Goal: Transaction & Acquisition: Book appointment/travel/reservation

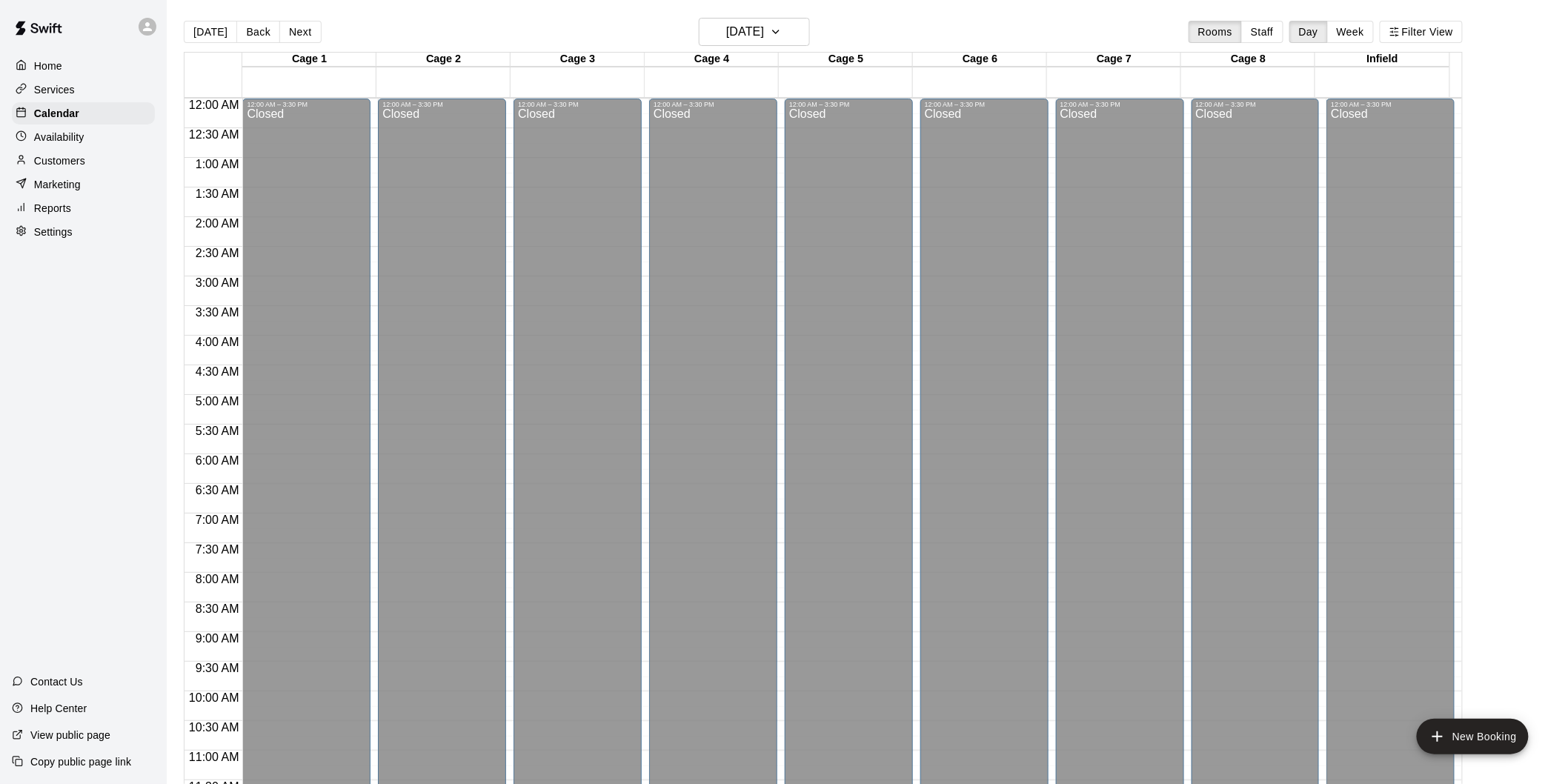
scroll to position [719, 0]
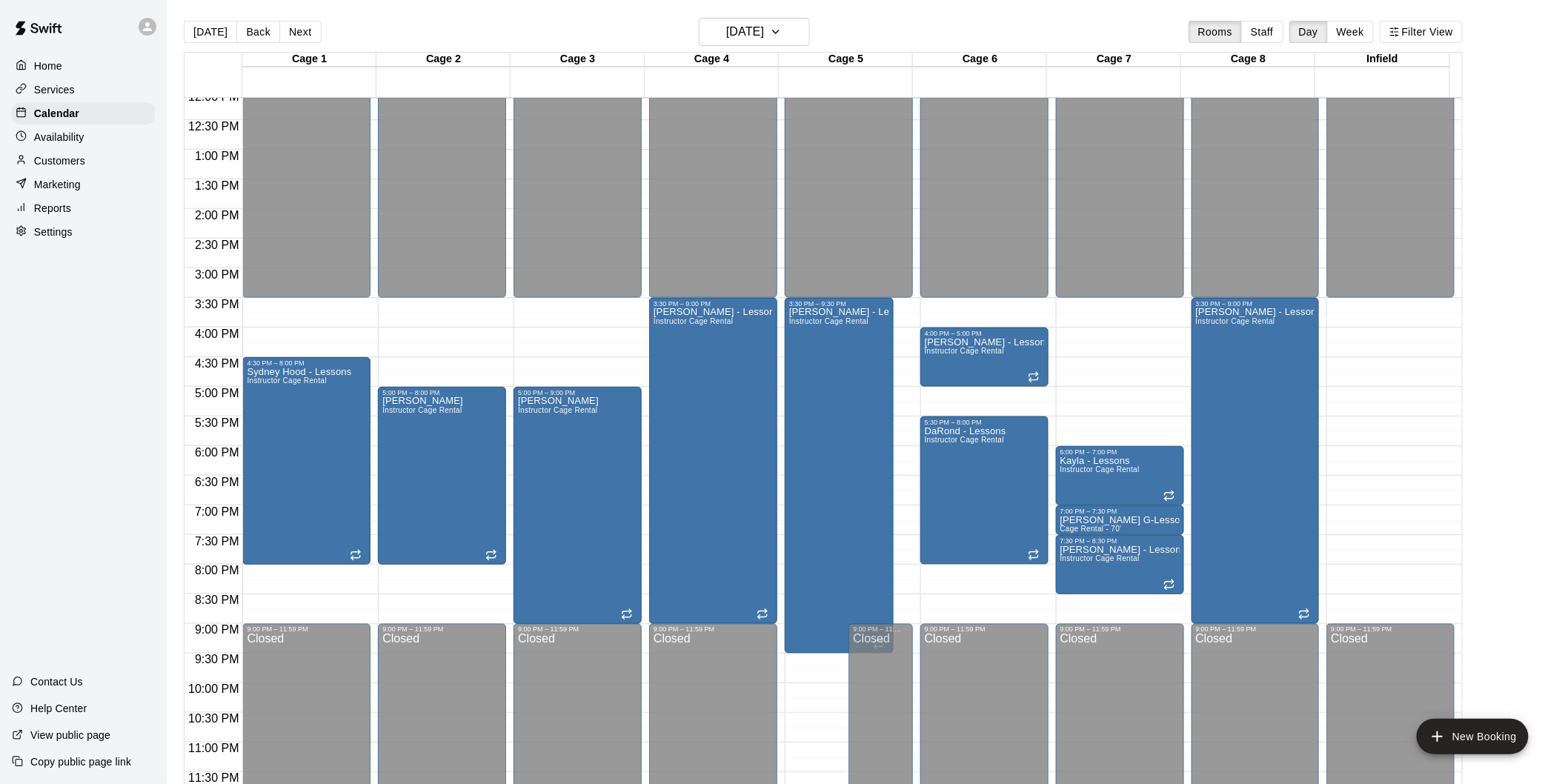
click at [795, 16] on main "[DATE] Back [DATE][DATE] Rooms Staff Day Week Filter View Cage 1 24 Wed Cage 2 …" at bounding box center [867, 403] width 1401 height 808
click at [796, 19] on button "[DATE]" at bounding box center [754, 32] width 111 height 28
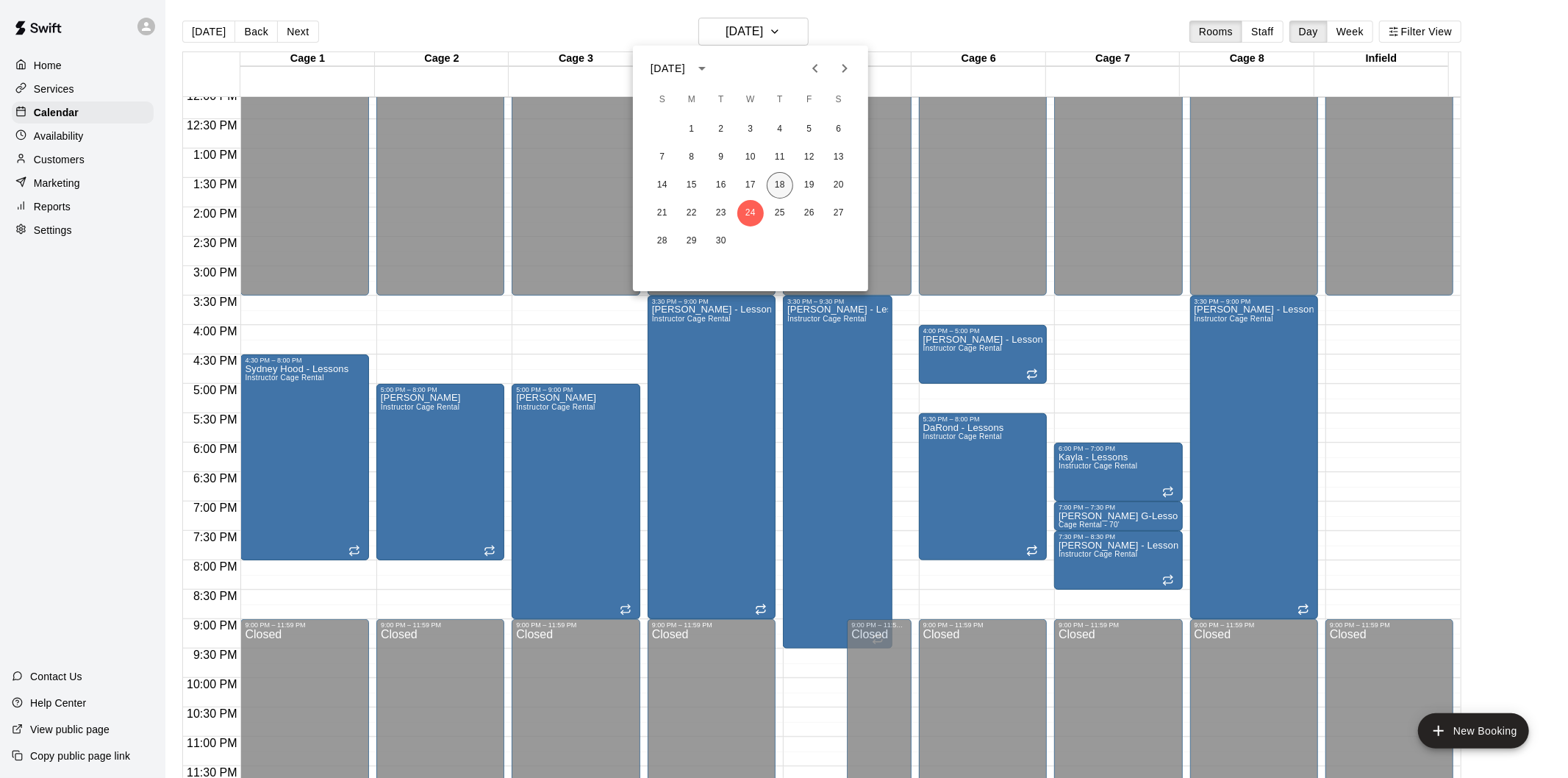
click at [777, 182] on button "18" at bounding box center [780, 185] width 27 height 27
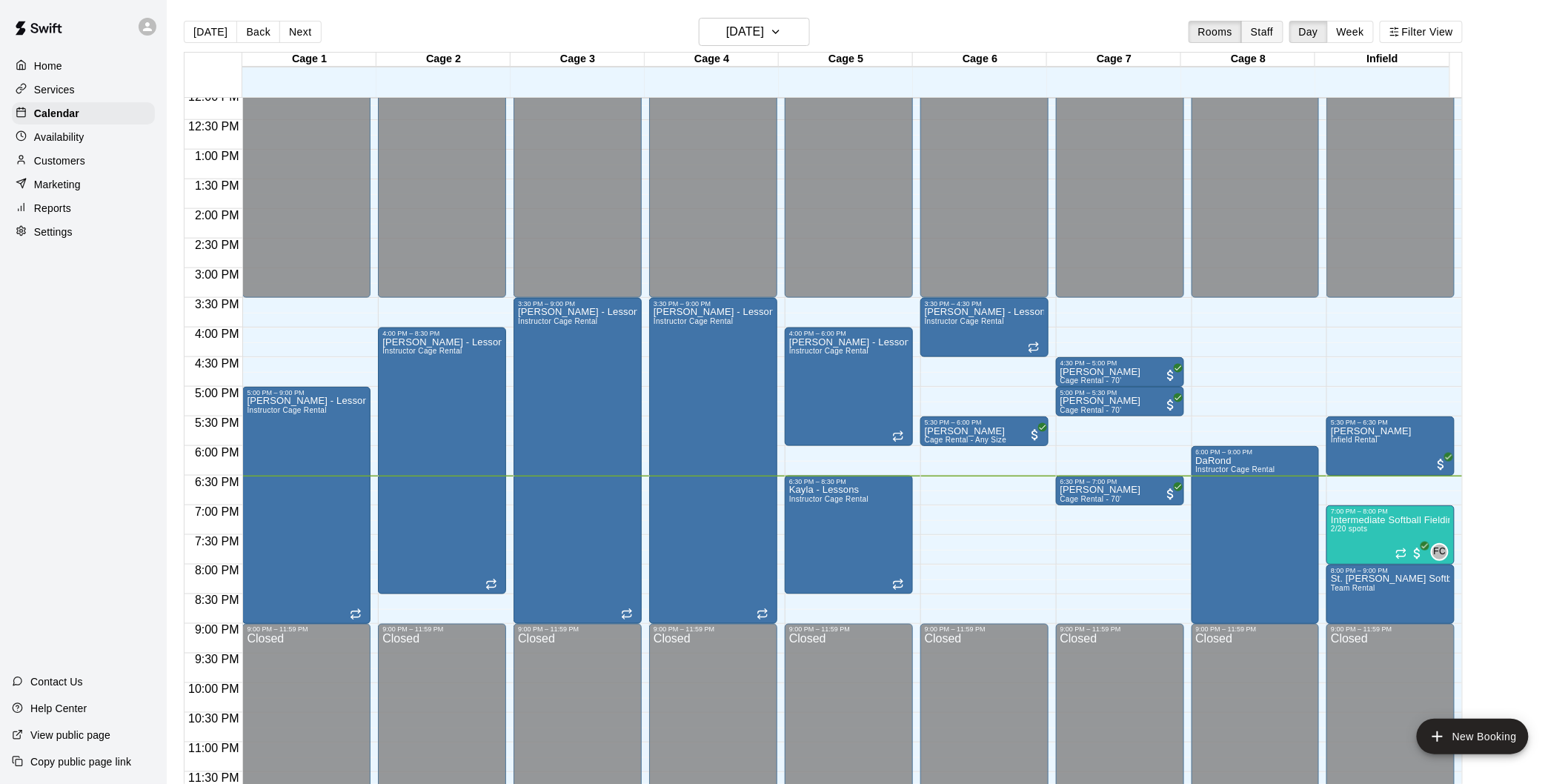
click at [1268, 36] on button "Staff" at bounding box center [1262, 32] width 42 height 22
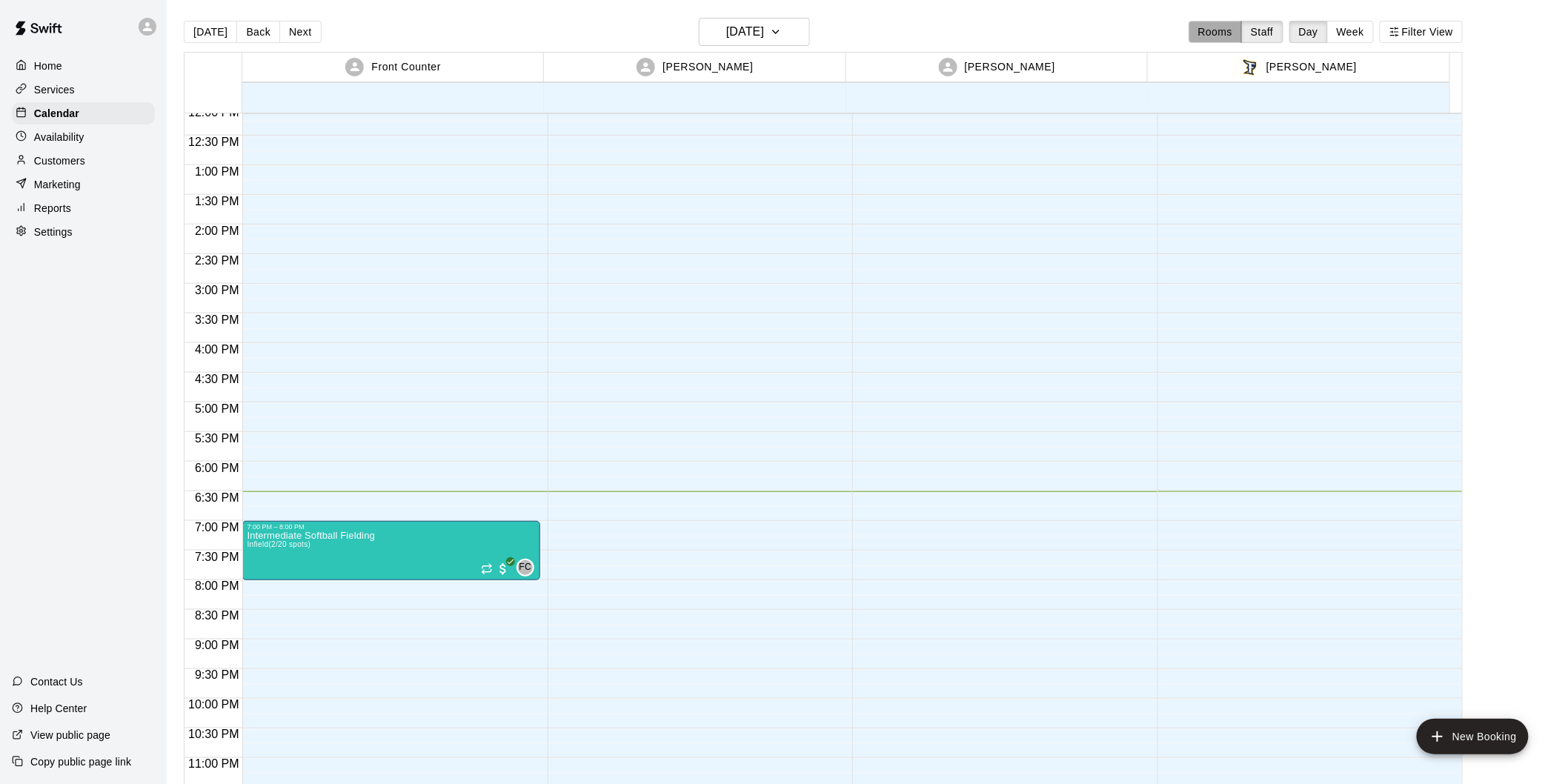
click at [1228, 28] on button "Rooms" at bounding box center [1214, 32] width 53 height 22
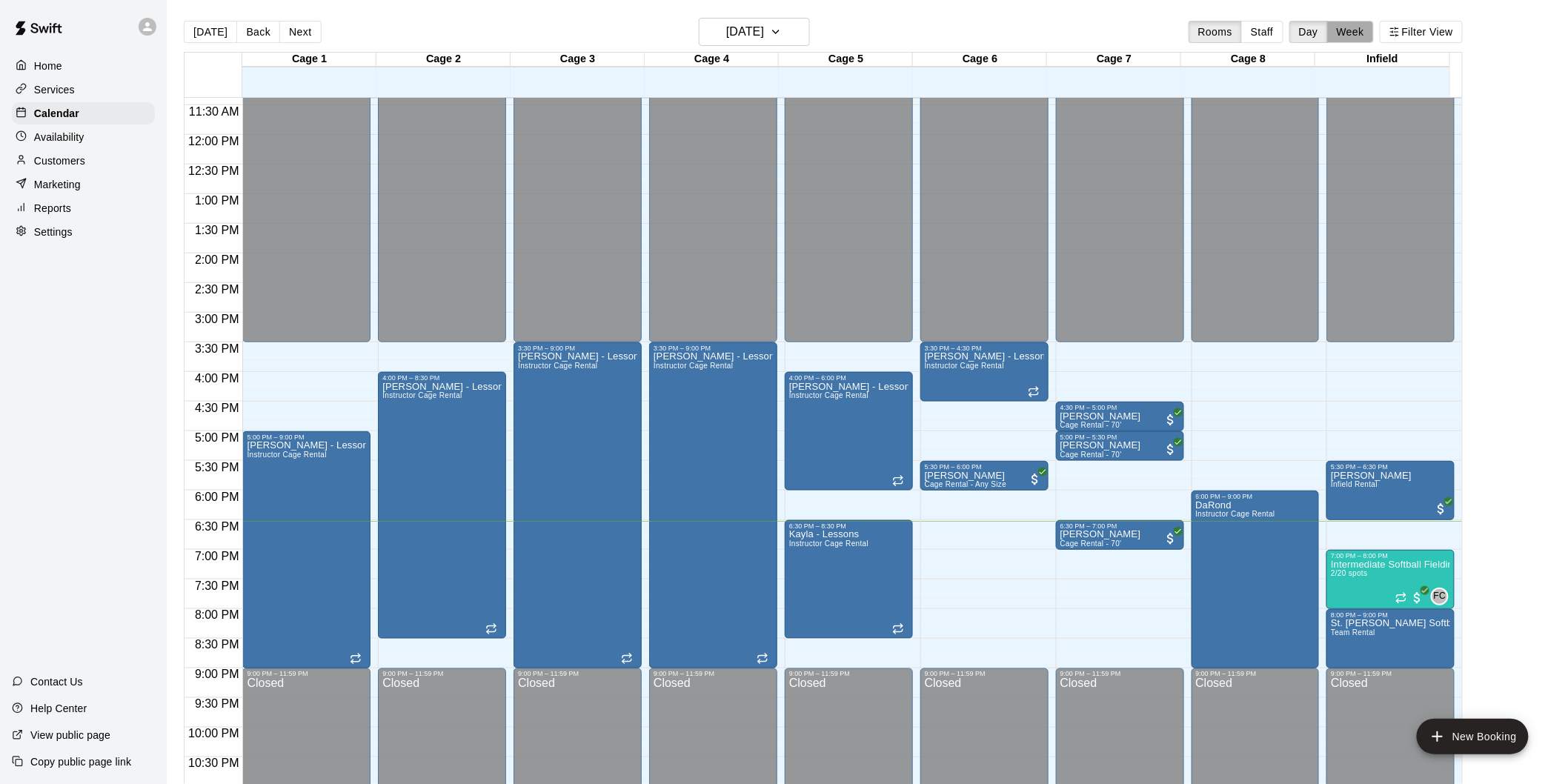
click at [1352, 30] on button "Week" at bounding box center [1350, 32] width 47 height 22
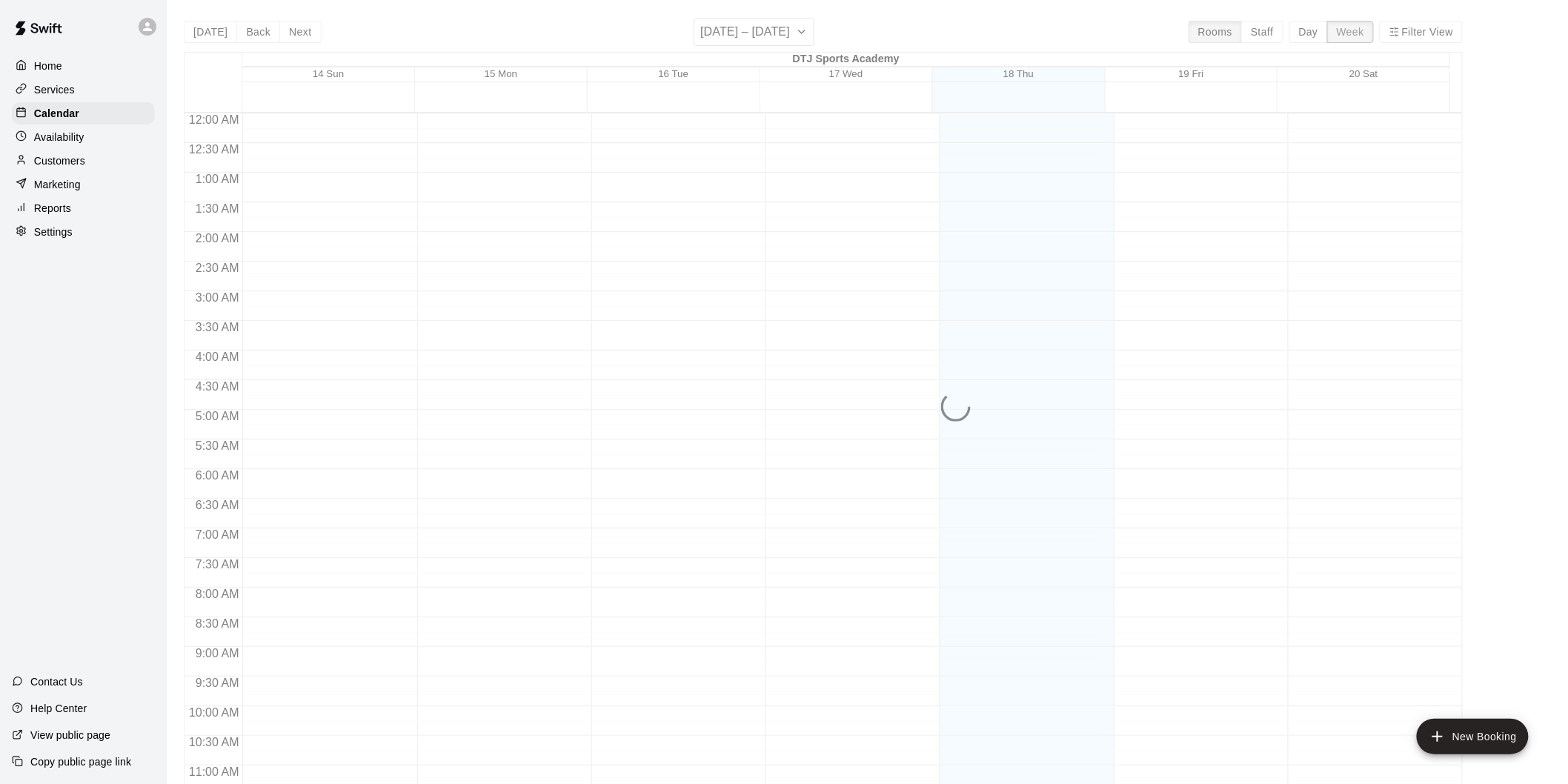
scroll to position [735, 0]
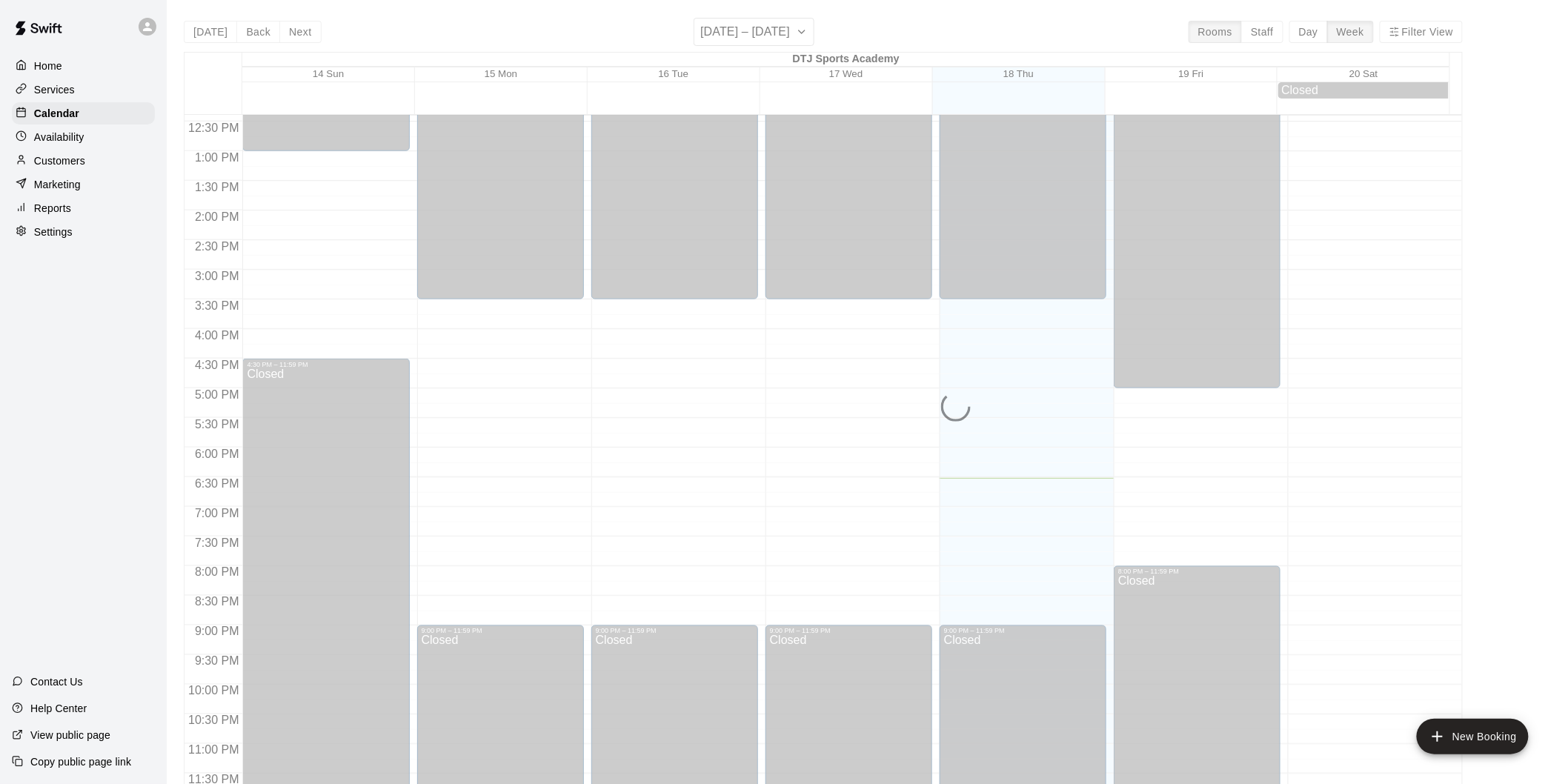
click at [1324, 30] on button "Day" at bounding box center [1308, 32] width 39 height 22
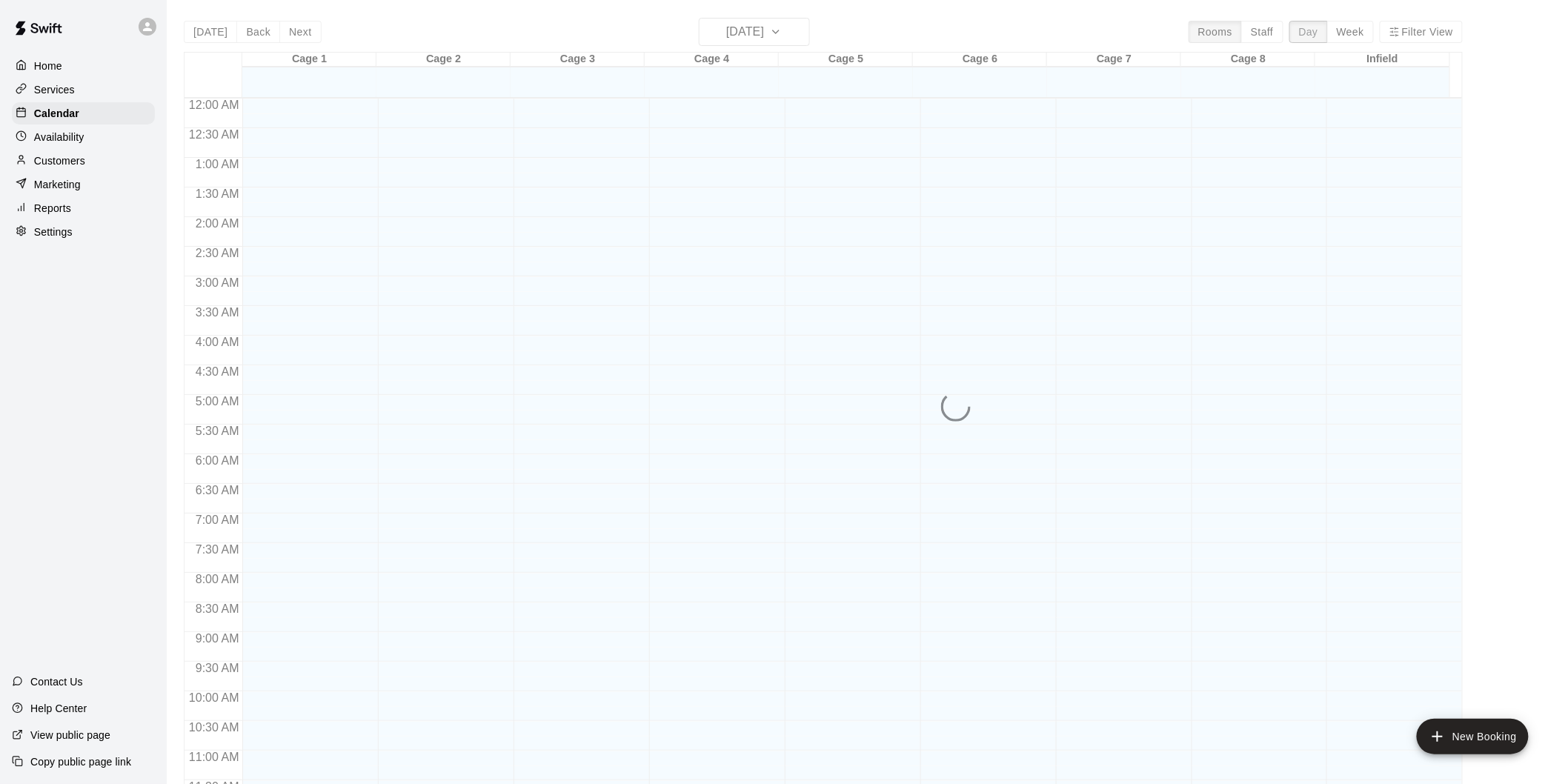
scroll to position [720, 0]
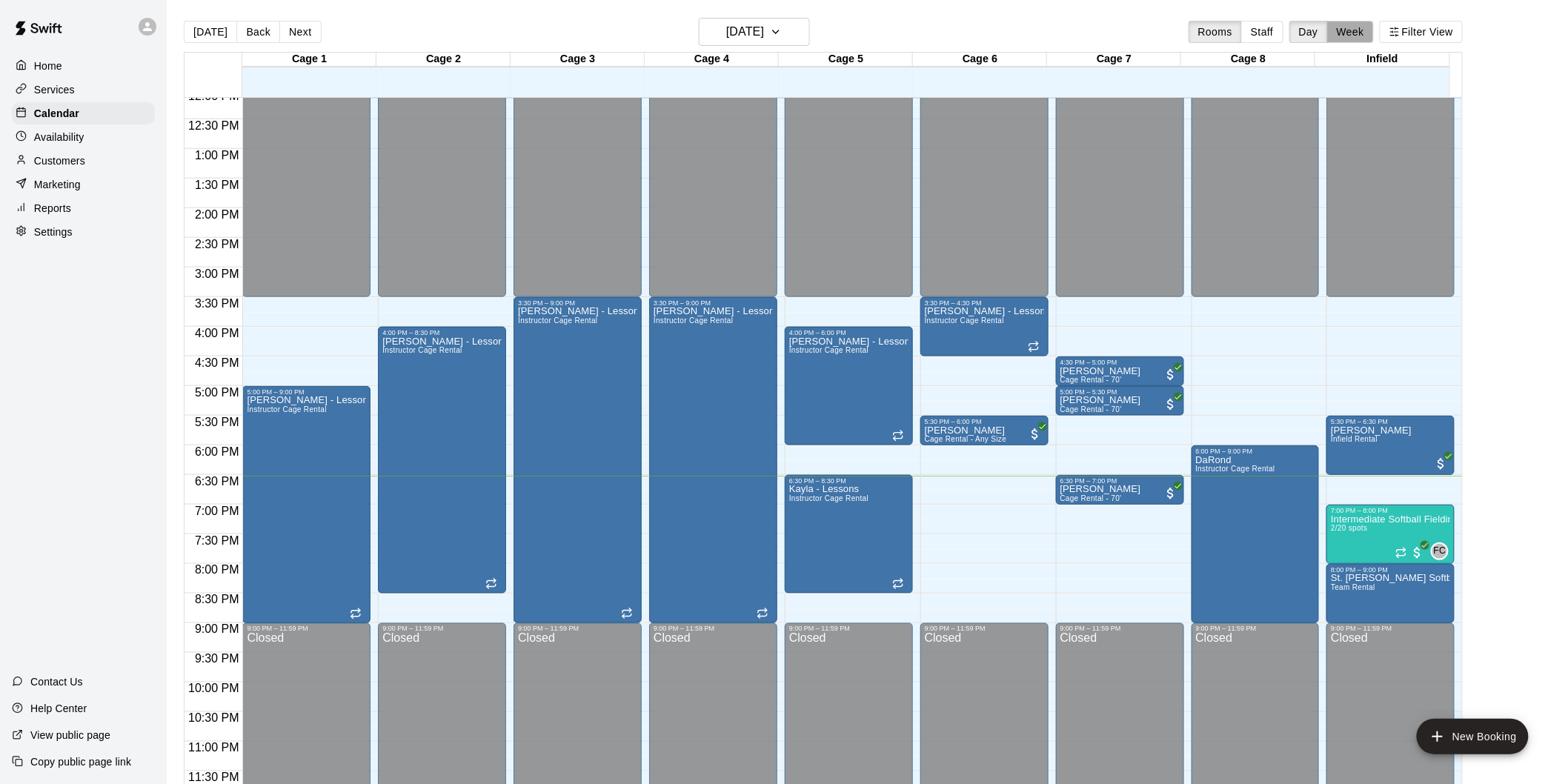
click at [1353, 30] on button "Week" at bounding box center [1350, 32] width 47 height 22
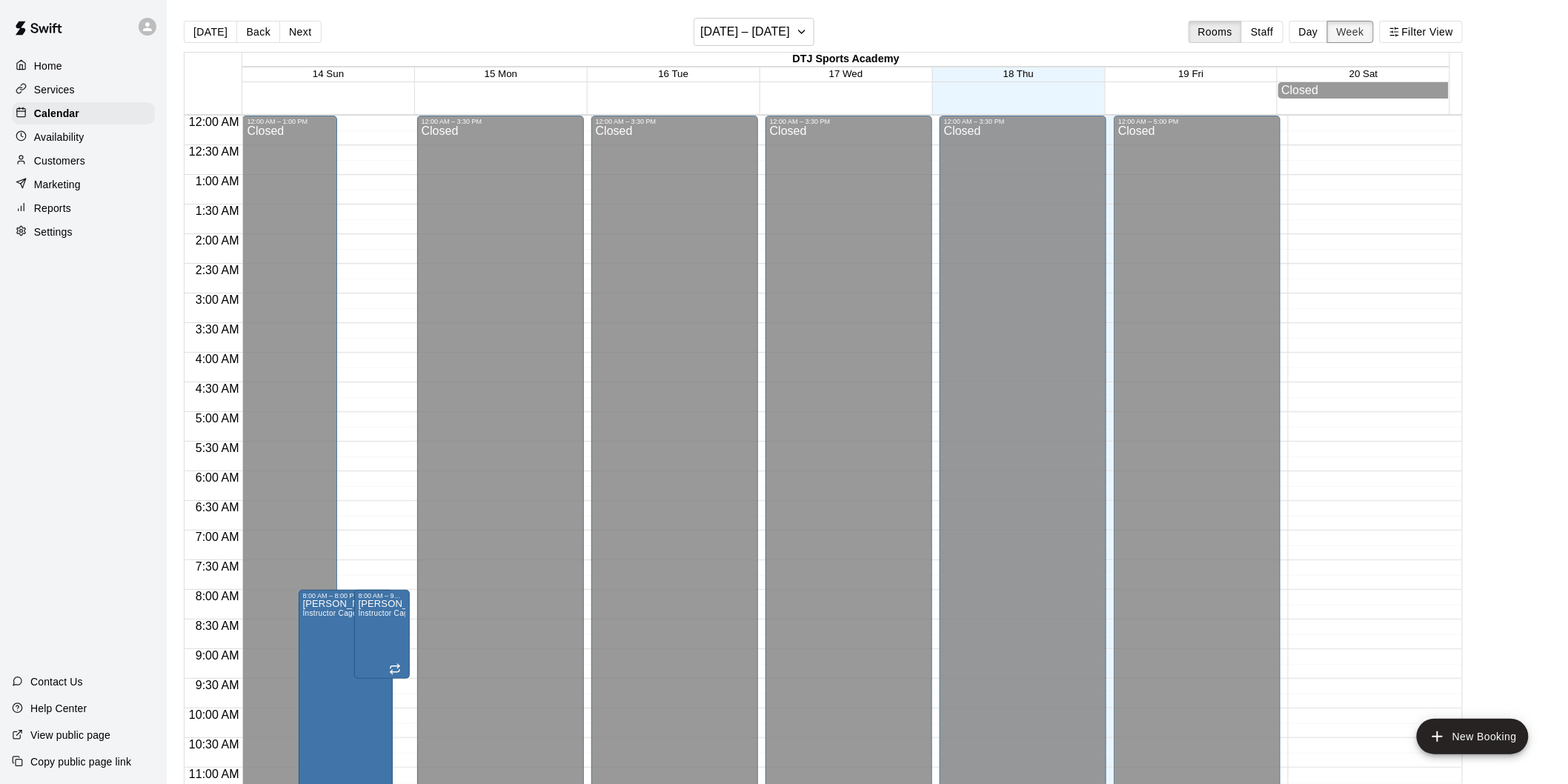
scroll to position [739, 0]
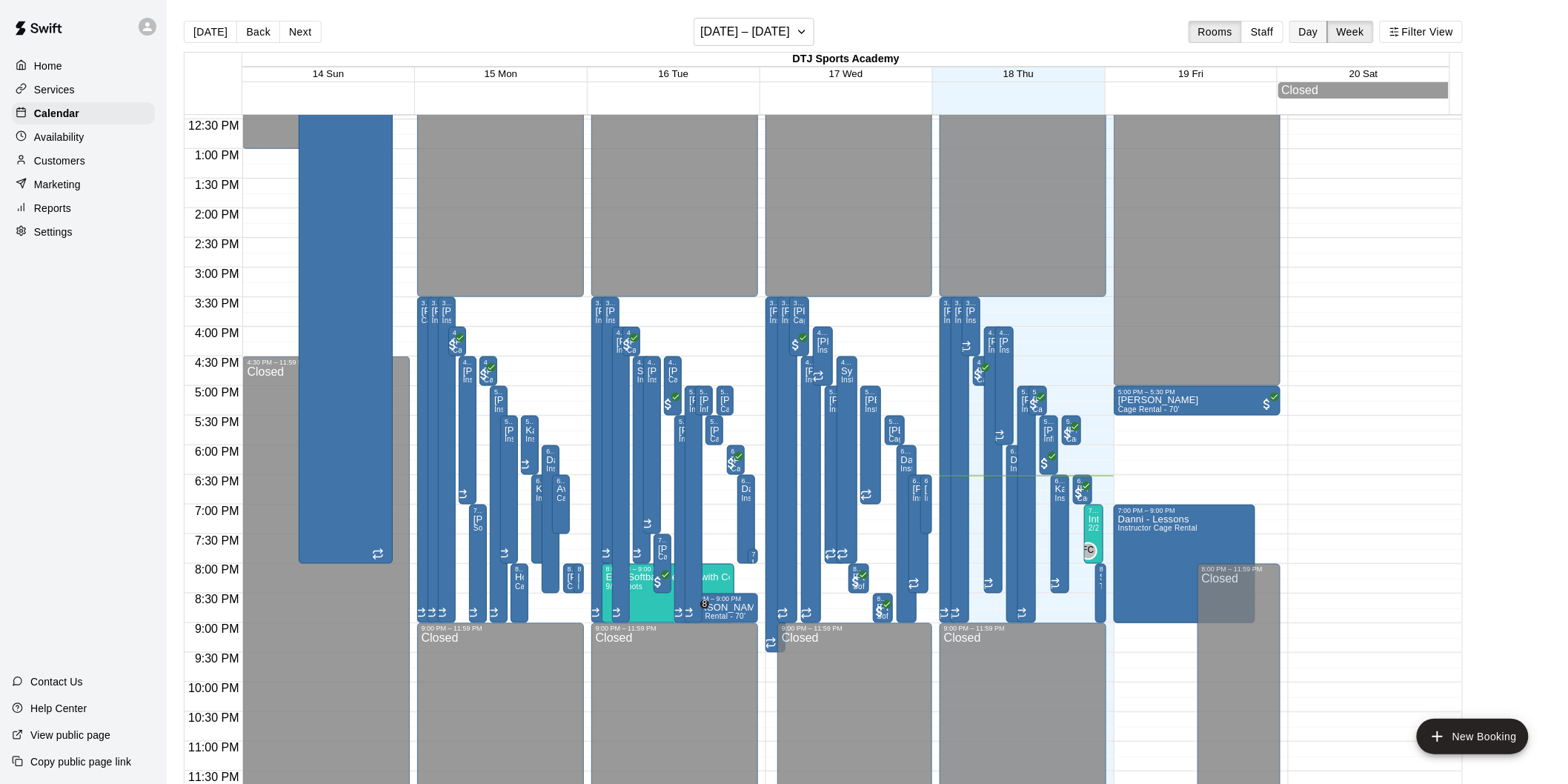
click at [1322, 30] on button "Day" at bounding box center [1308, 32] width 39 height 22
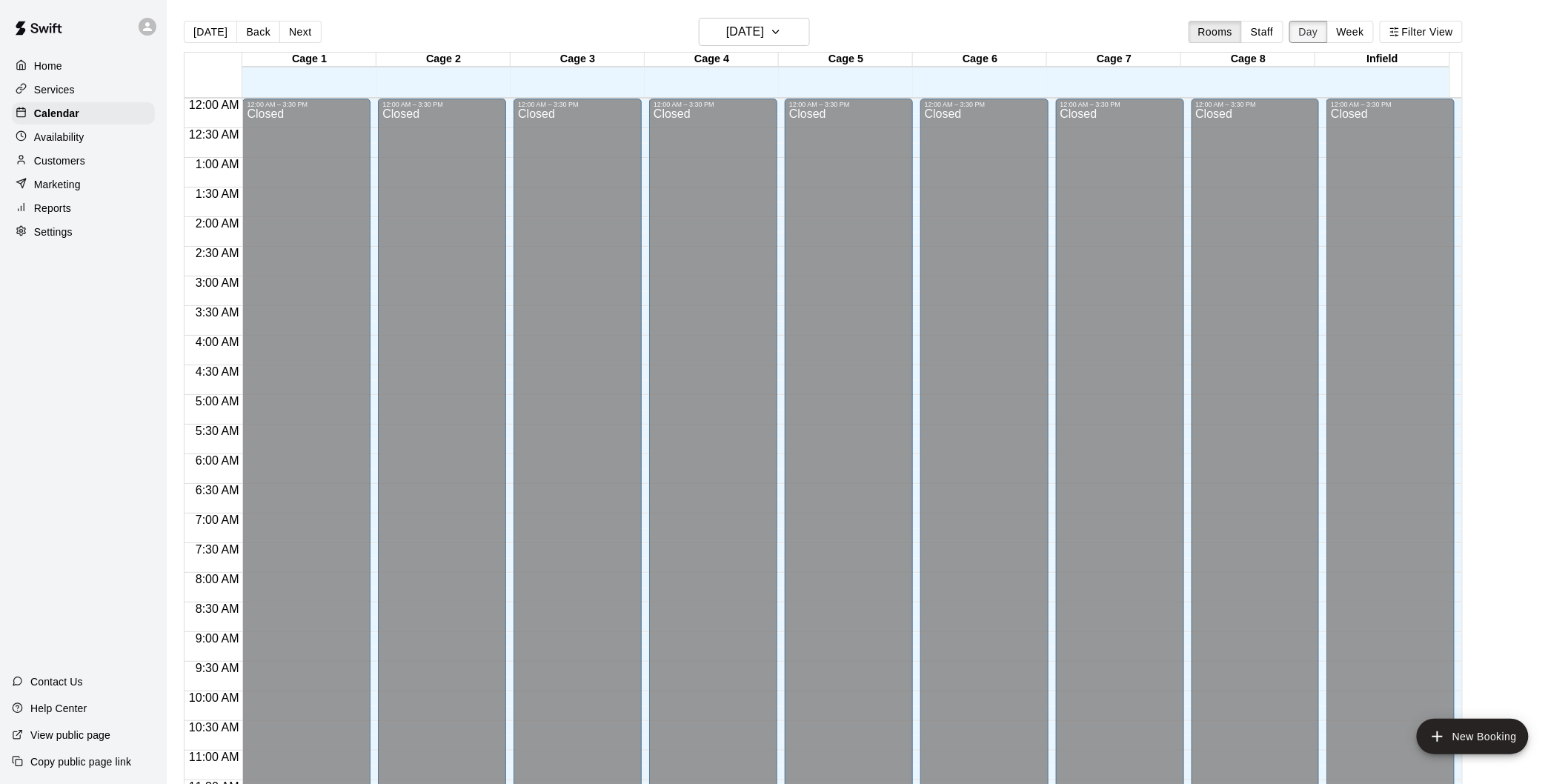
scroll to position [720, 0]
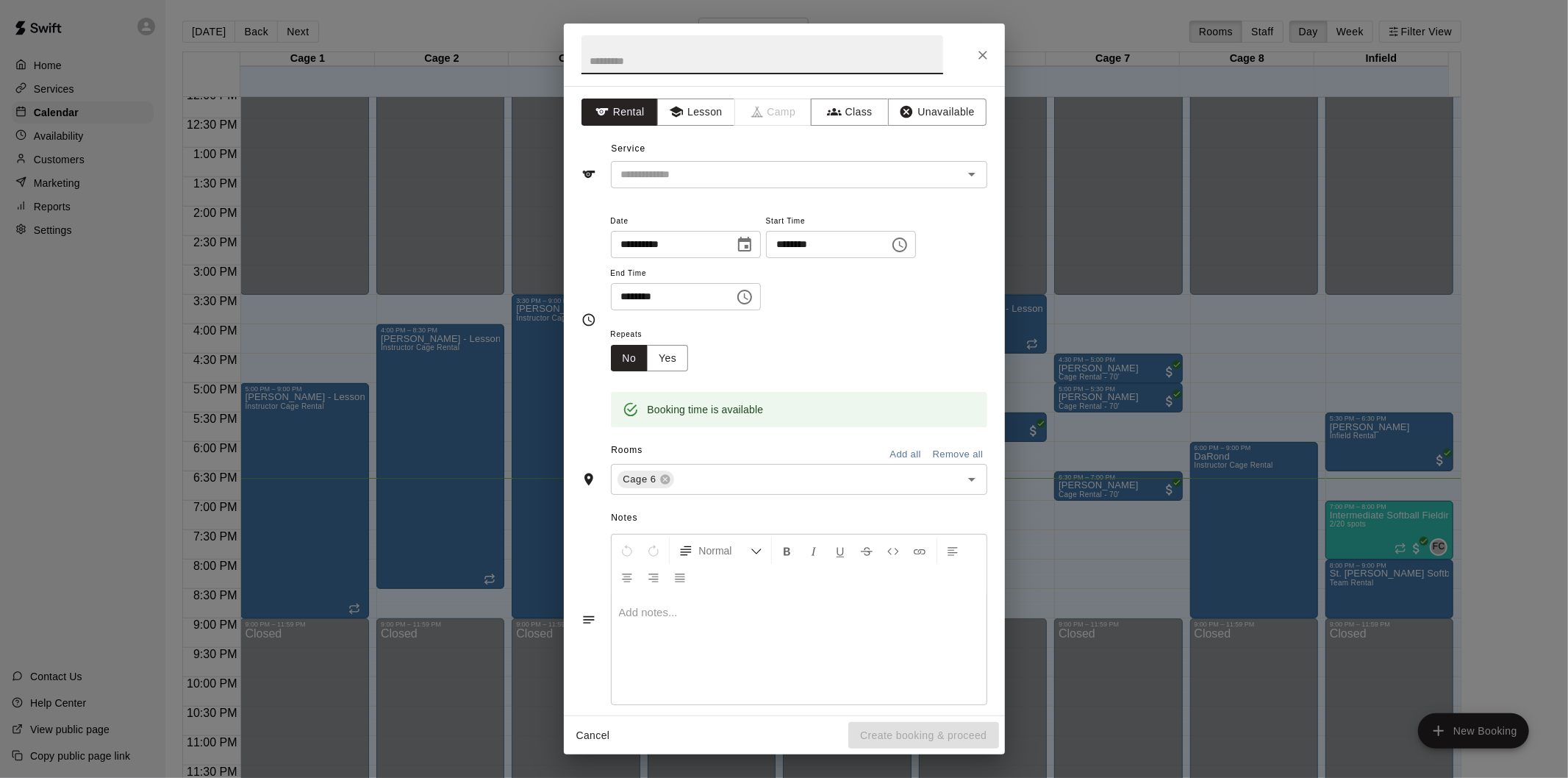
click at [989, 58] on icon "Close" at bounding box center [982, 55] width 15 height 15
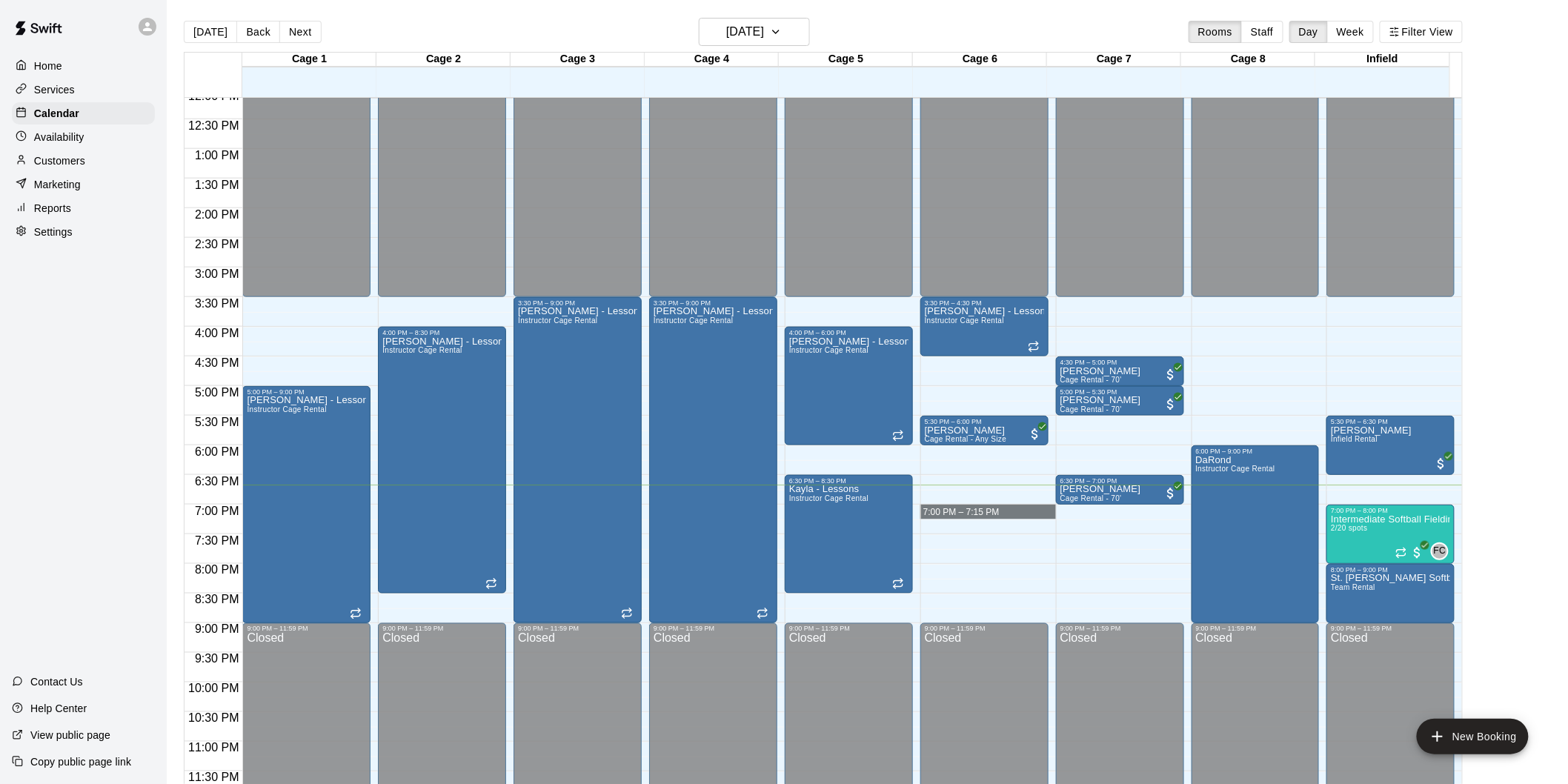
drag, startPoint x: 966, startPoint y: 534, endPoint x: 977, endPoint y: 511, distance: 25.5
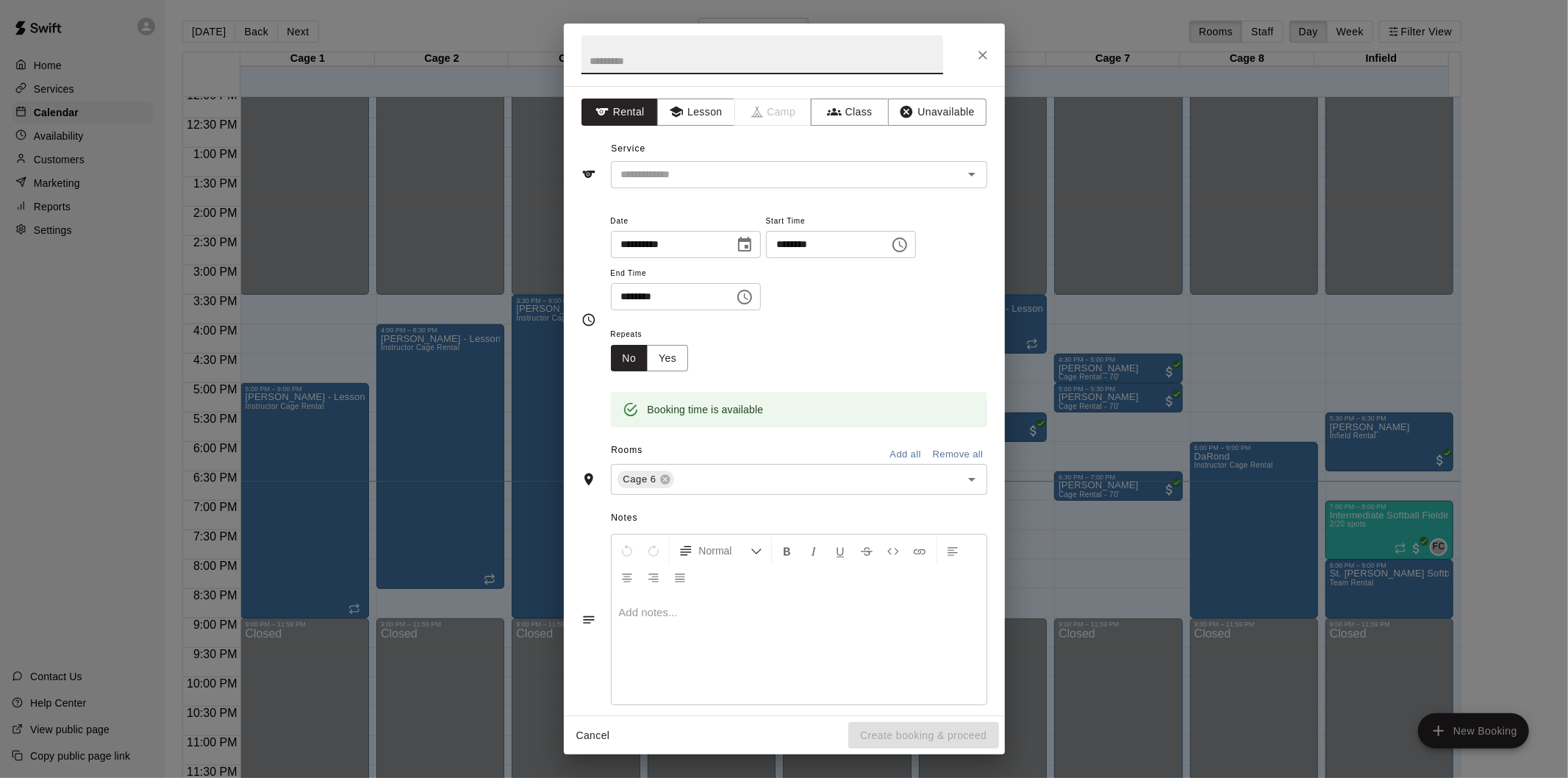
click at [975, 45] on button "Close" at bounding box center [982, 55] width 27 height 27
click at [975, 61] on icon "Close" at bounding box center [982, 55] width 15 height 15
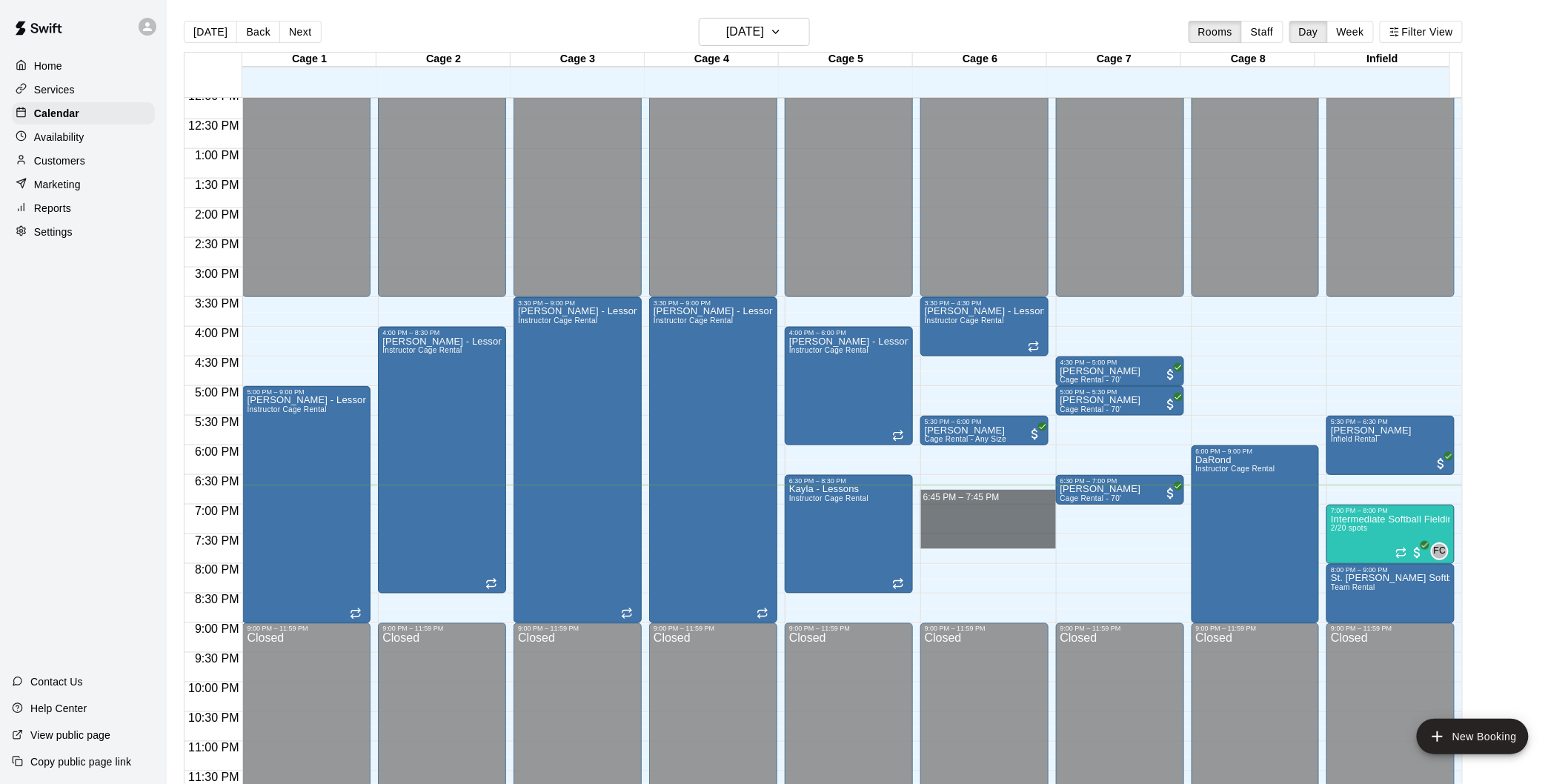
drag, startPoint x: 952, startPoint y: 492, endPoint x: 960, endPoint y: 549, distance: 57.6
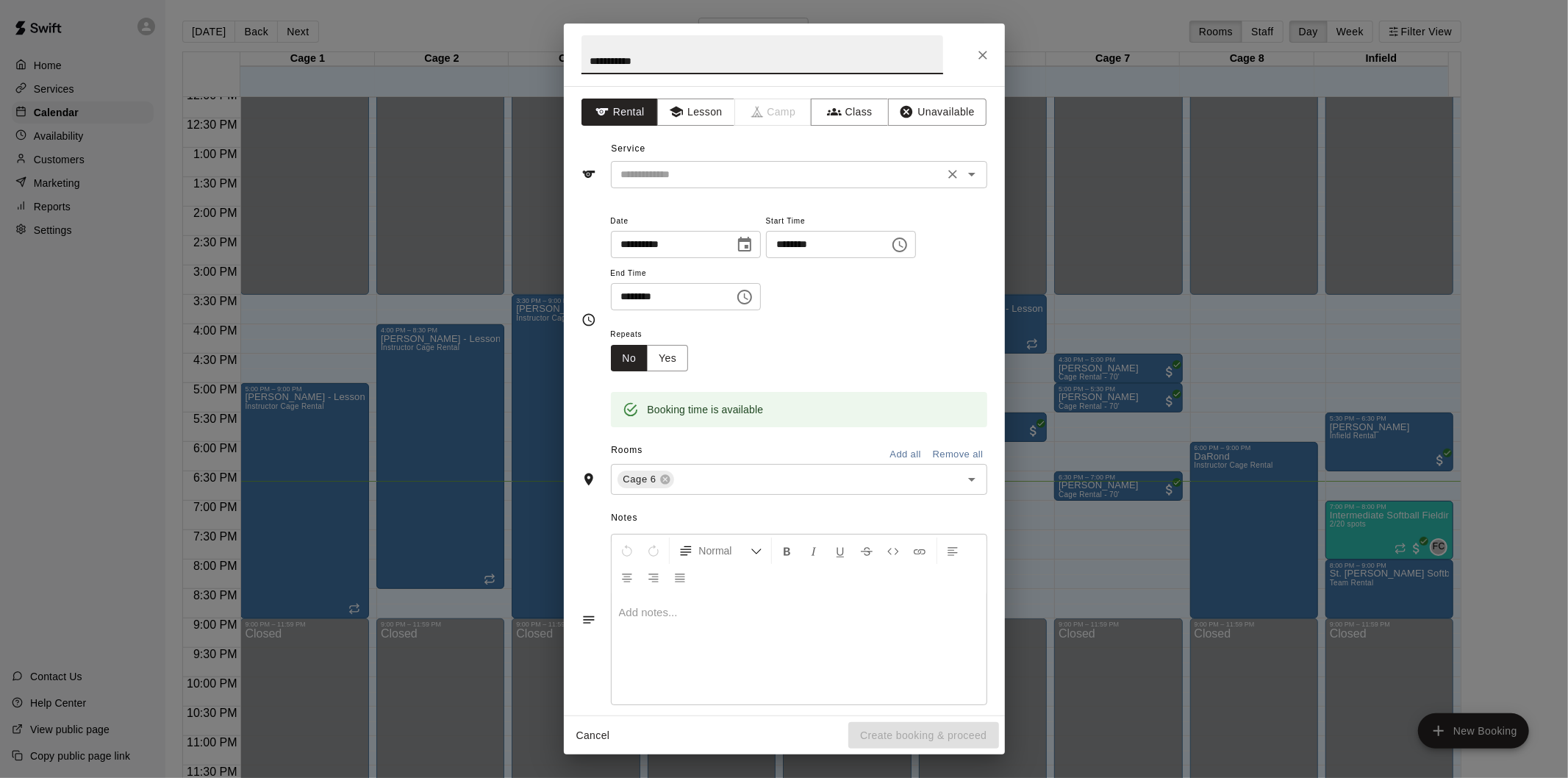
type input "**********"
click at [701, 174] on input "text" at bounding box center [777, 174] width 324 height 19
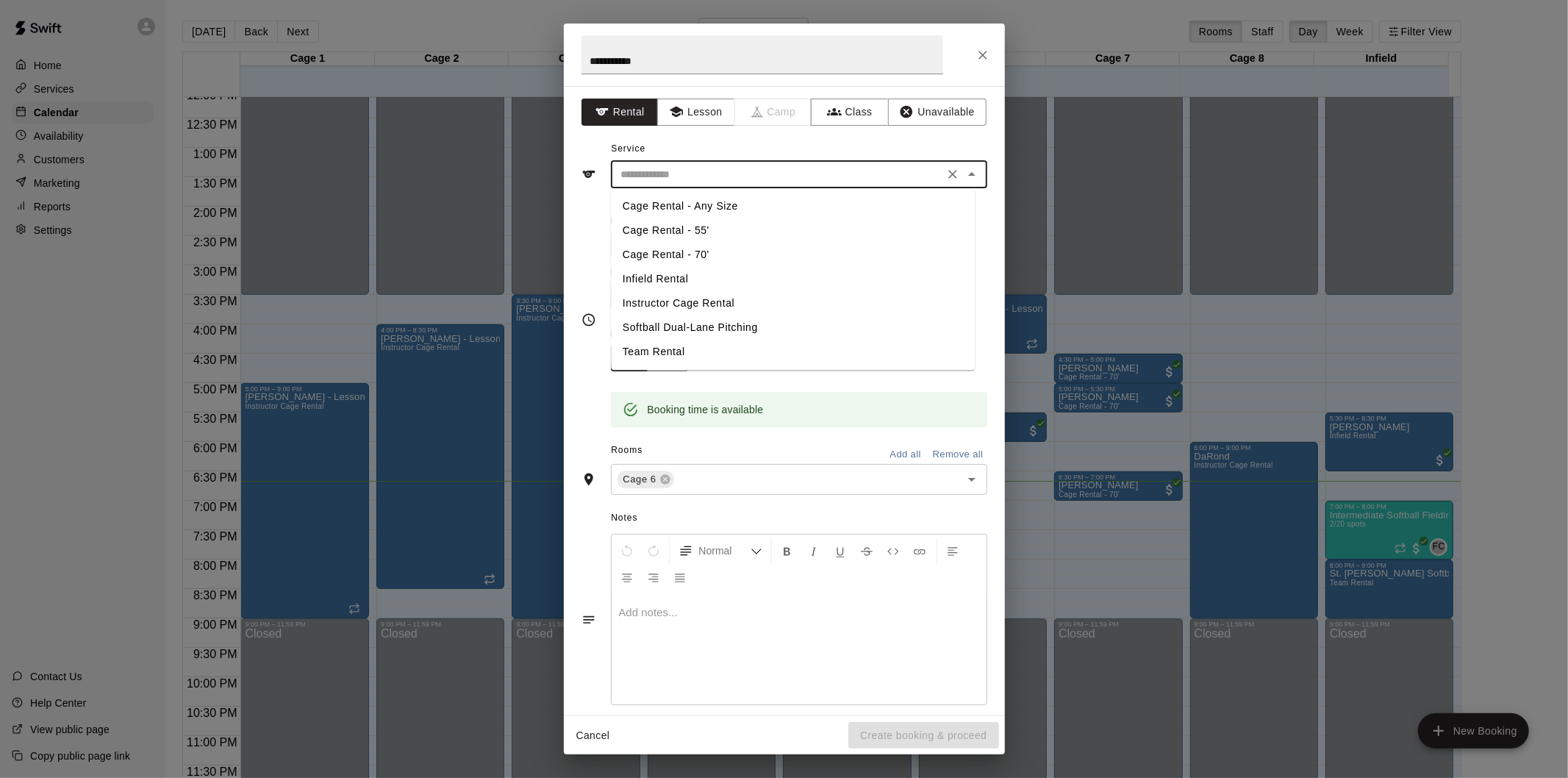
click at [662, 229] on li "Cage Rental - 55'" at bounding box center [792, 230] width 364 height 24
type input "**********"
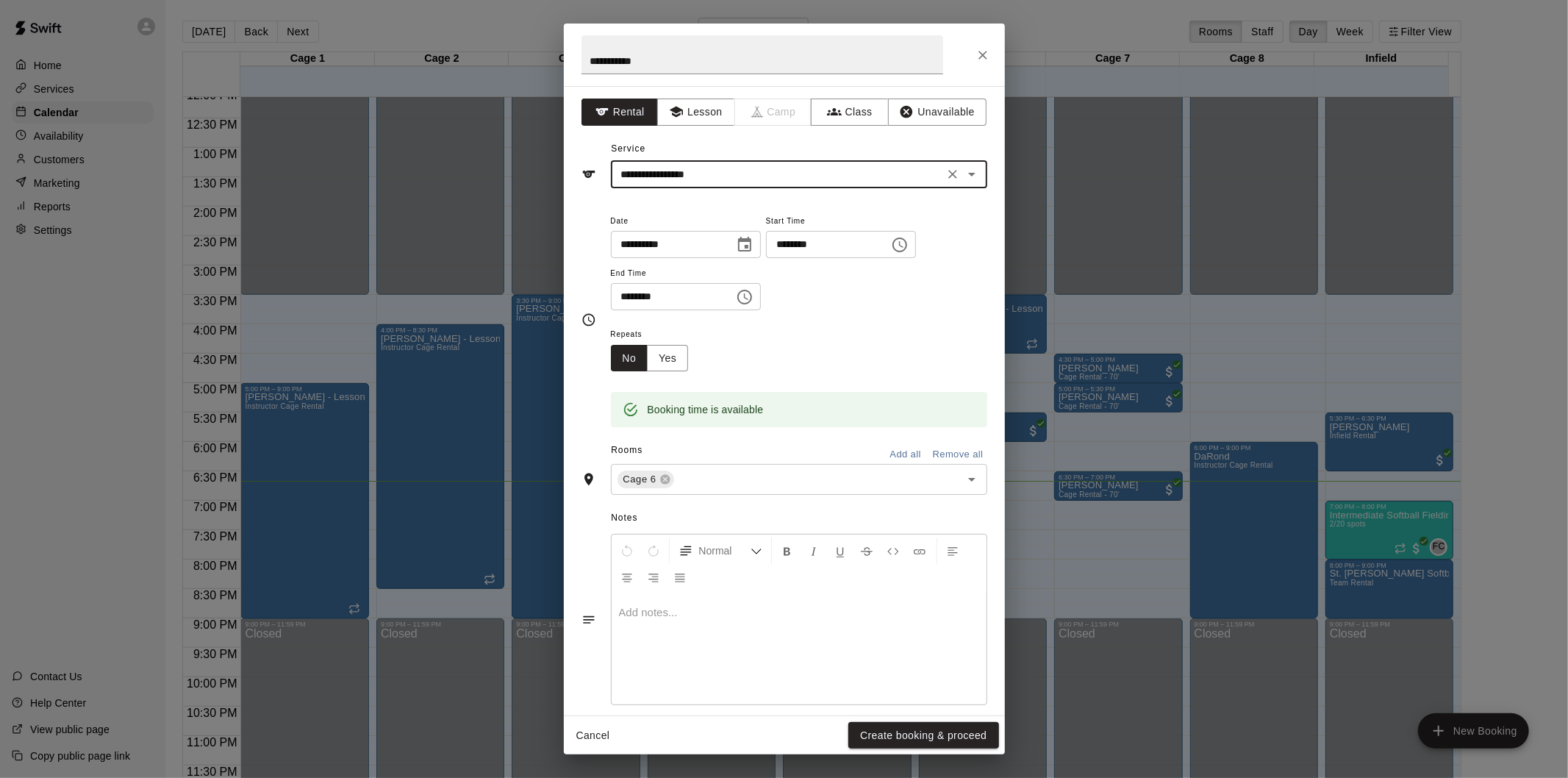
click at [933, 736] on button "Create booking & proceed" at bounding box center [923, 734] width 150 height 27
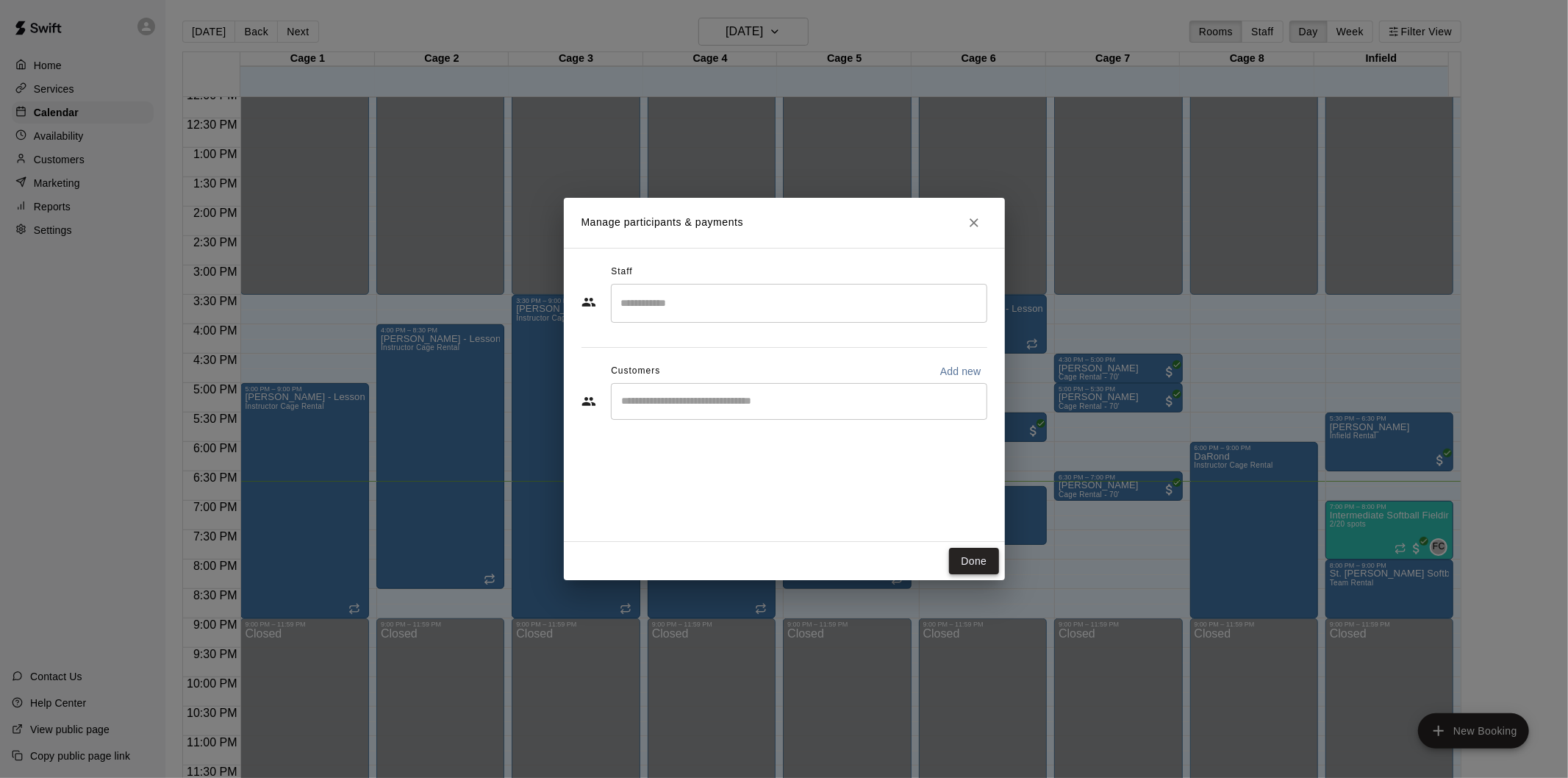
click at [965, 570] on button "Done" at bounding box center [974, 561] width 50 height 27
